Goal: Information Seeking & Learning: Learn about a topic

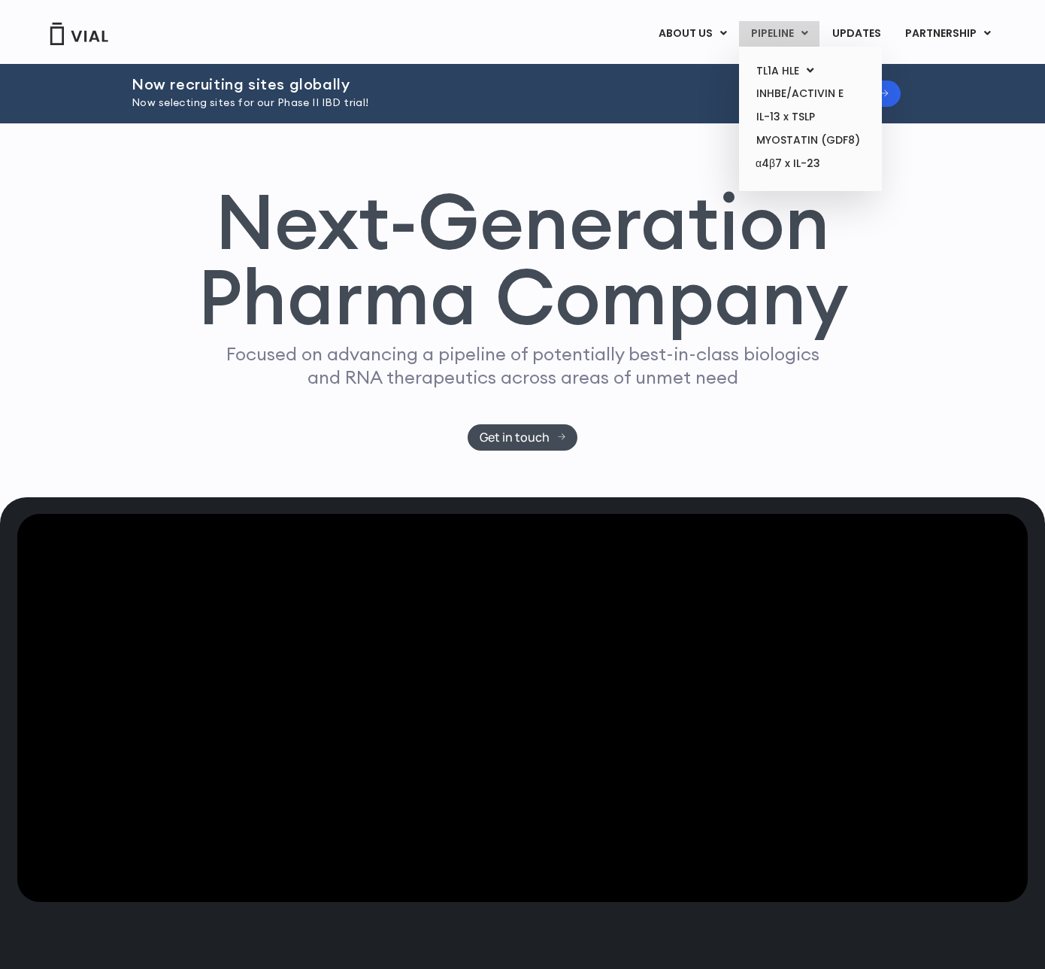
click at [787, 41] on link "PIPELINE" at bounding box center [779, 34] width 80 height 26
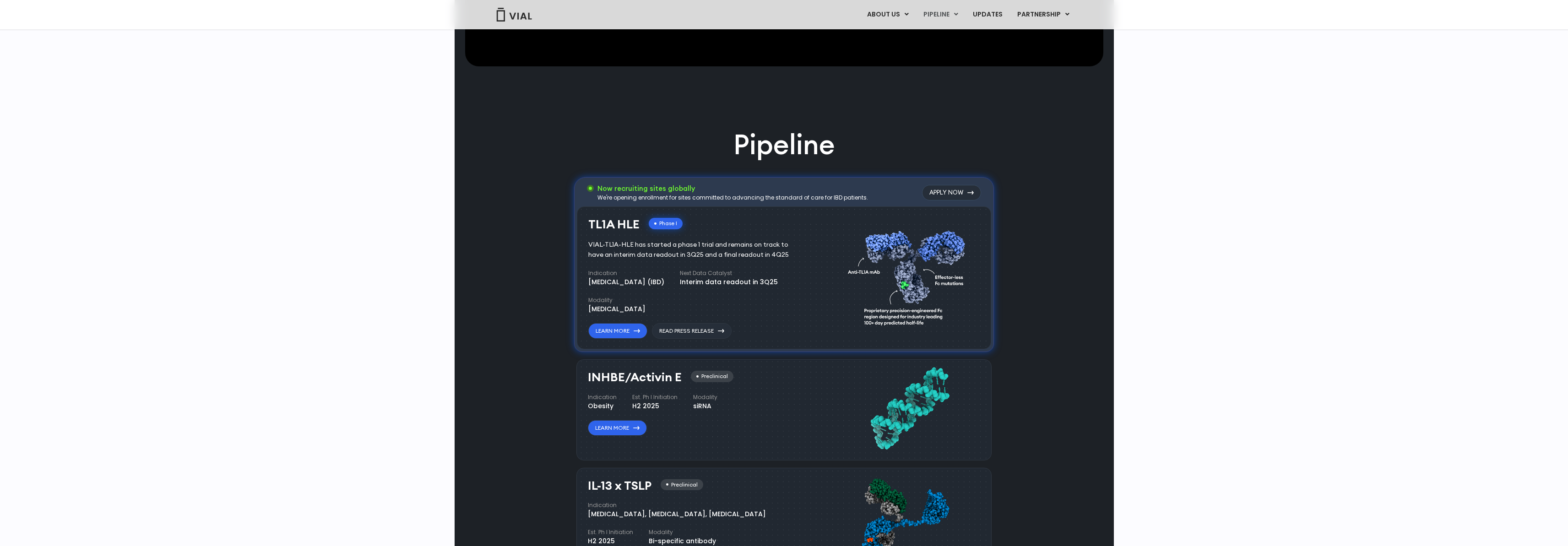
scroll to position [544, 0]
click at [621, 330] on link "Learn More" at bounding box center [617, 330] width 59 height 16
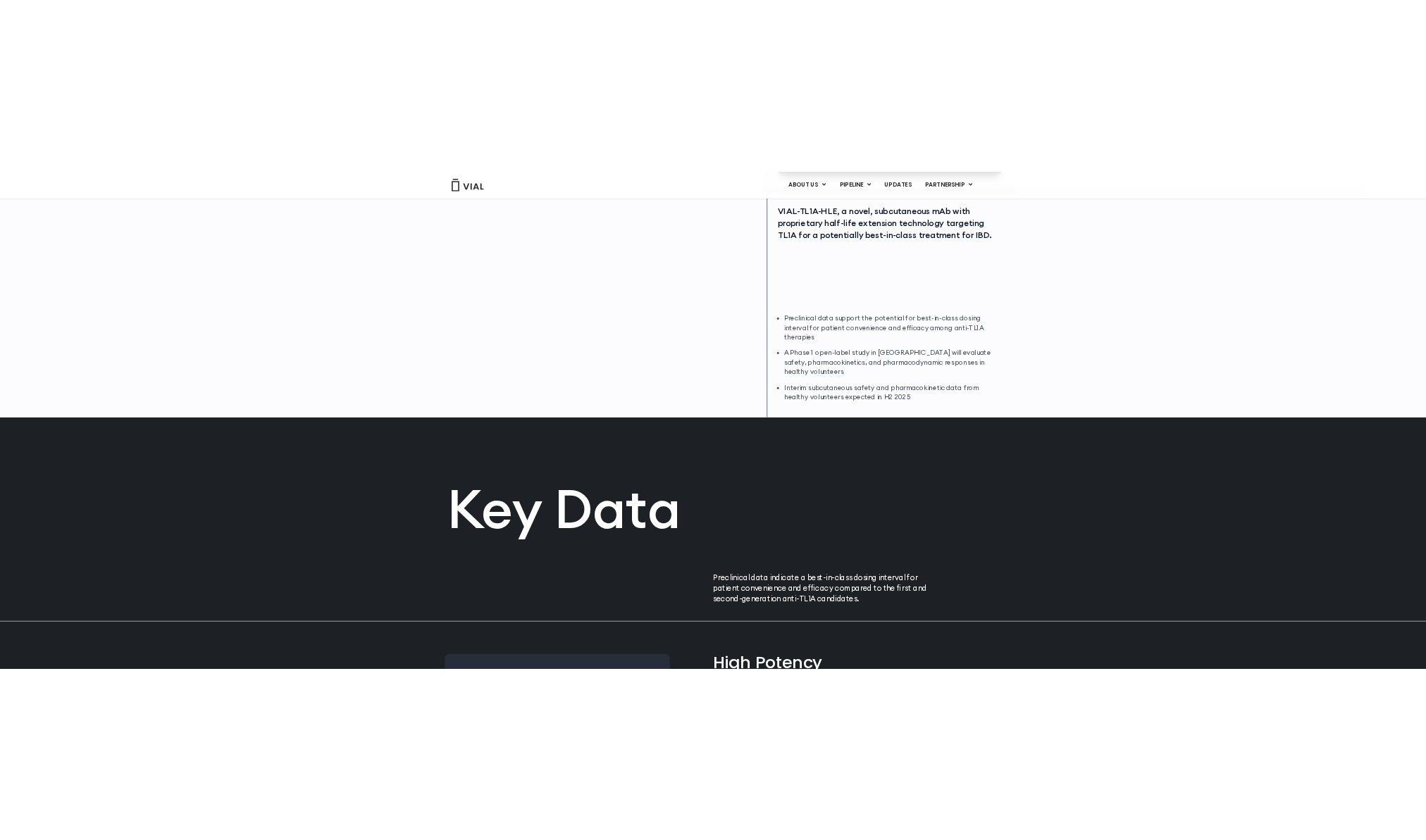
scroll to position [319, 0]
